Goal: Task Accomplishment & Management: Manage account settings

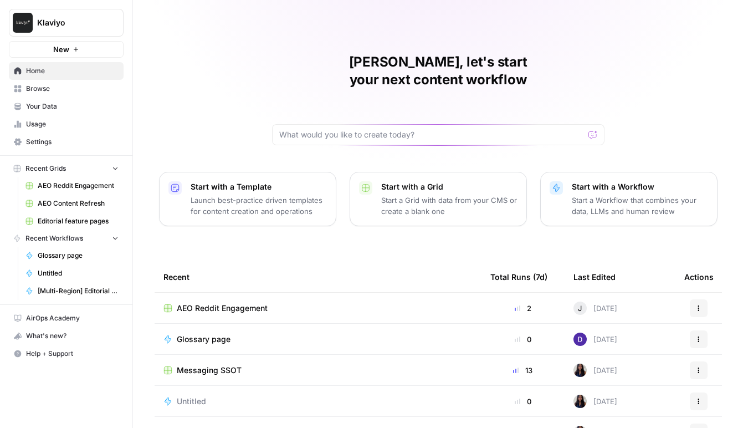
click at [70, 93] on span "Browse" at bounding box center [72, 89] width 93 height 10
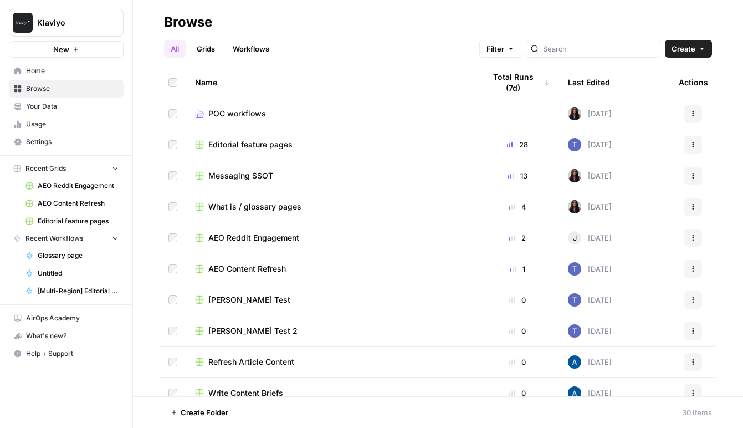
click at [72, 73] on span "Home" at bounding box center [72, 71] width 93 height 10
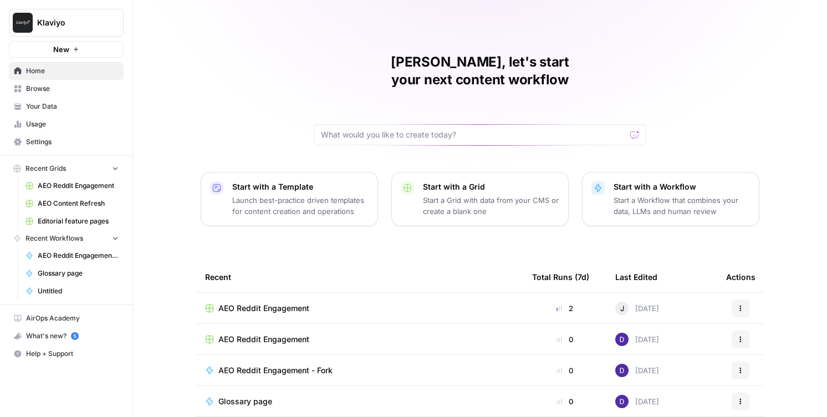
click at [62, 93] on span "Browse" at bounding box center [72, 89] width 93 height 10
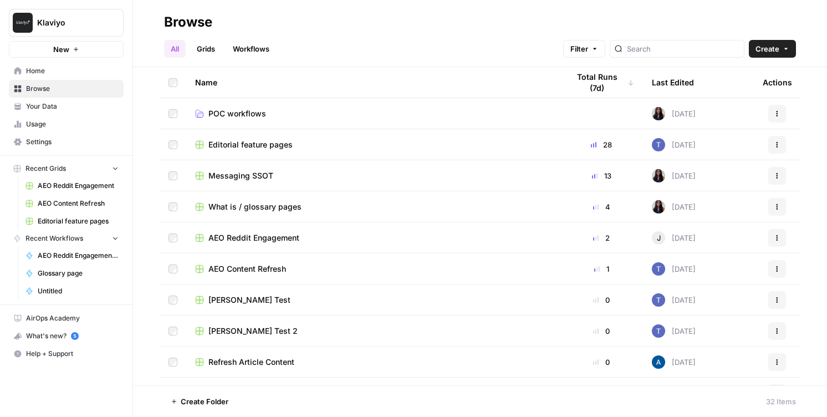
click at [76, 139] on span "Settings" at bounding box center [72, 142] width 93 height 10
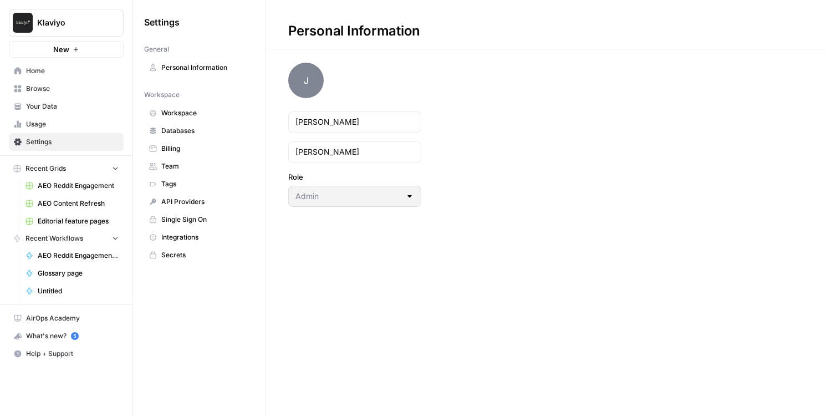
click at [190, 237] on span "Integrations" at bounding box center [205, 237] width 88 height 10
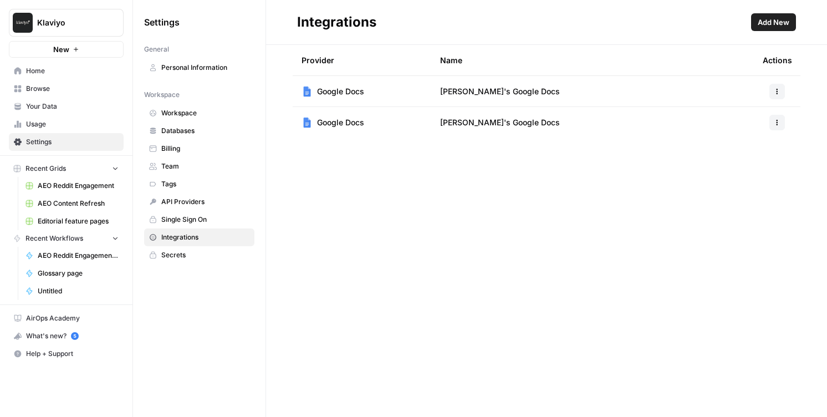
click at [187, 126] on span "Databases" at bounding box center [205, 131] width 88 height 10
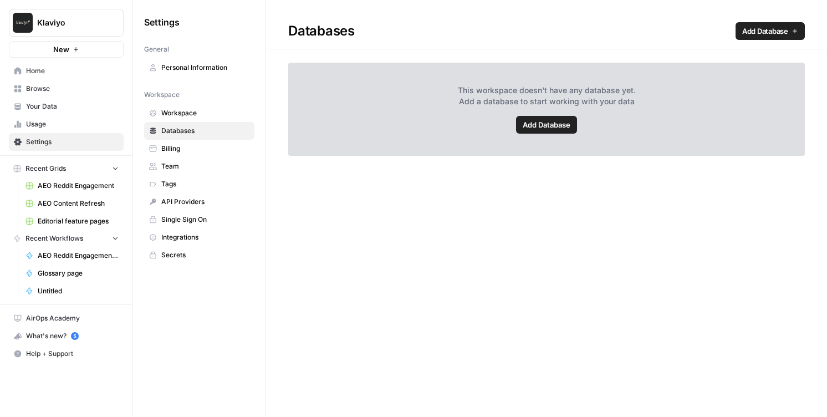
click at [214, 113] on span "Workspace" at bounding box center [205, 113] width 88 height 10
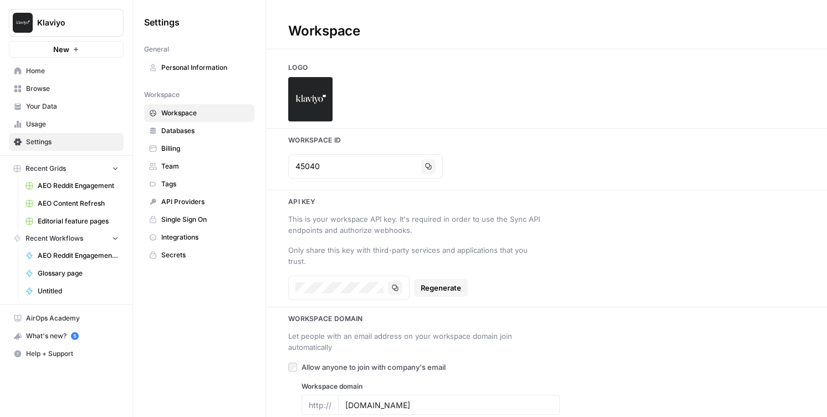
click at [190, 136] on link "Databases" at bounding box center [199, 131] width 110 height 18
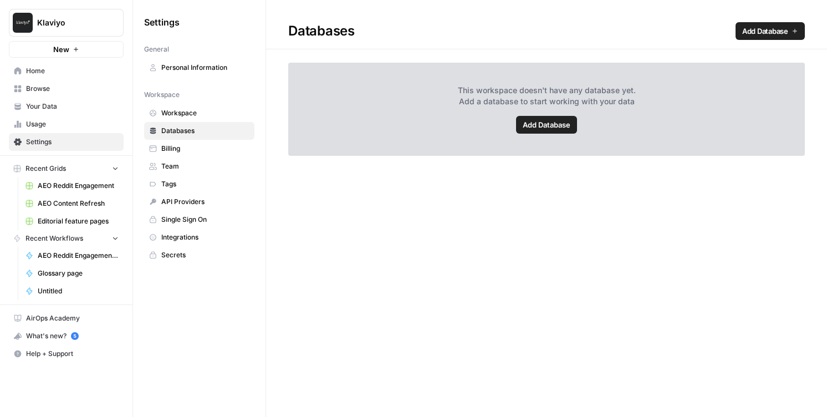
click at [197, 235] on span "Integrations" at bounding box center [205, 237] width 88 height 10
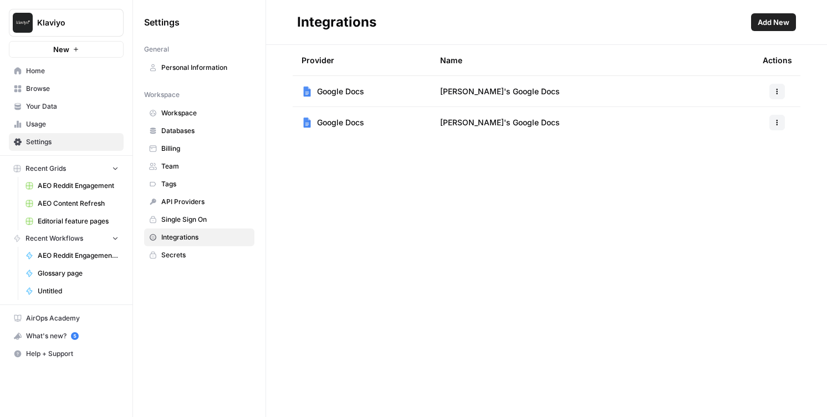
click at [194, 251] on span "Secrets" at bounding box center [205, 255] width 88 height 10
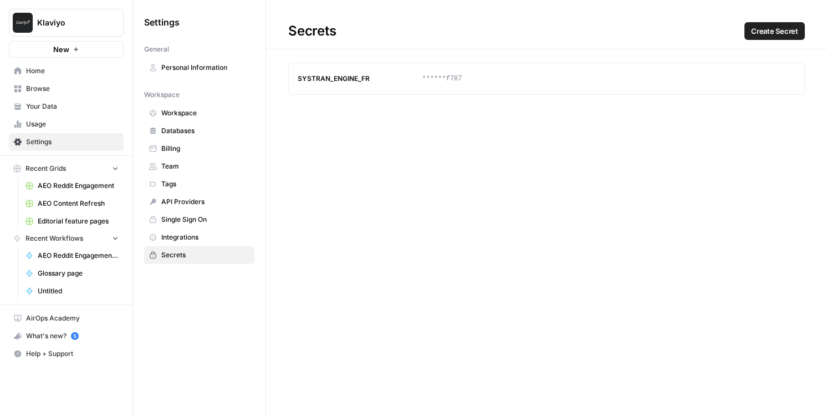
click at [192, 236] on span "Integrations" at bounding box center [205, 237] width 88 height 10
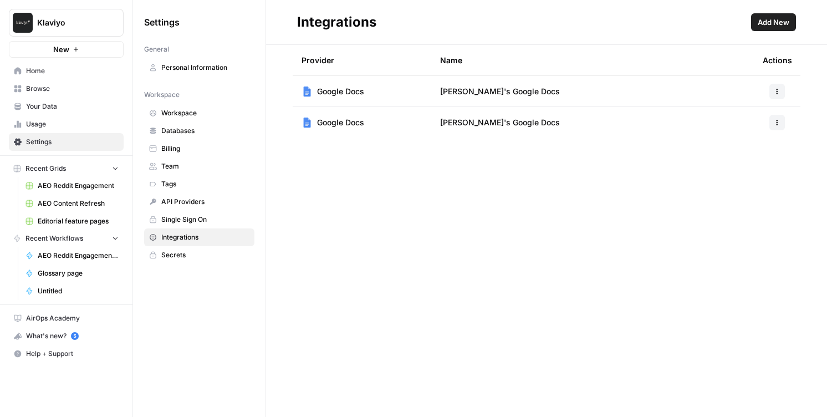
click at [192, 216] on span "Single Sign On" at bounding box center [205, 220] width 88 height 10
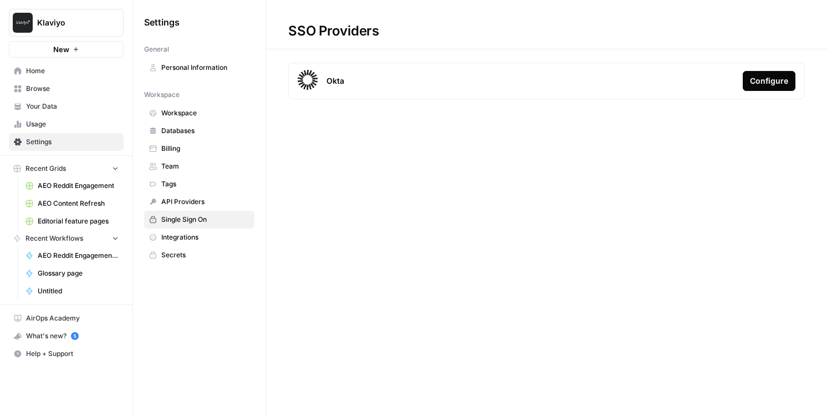
click at [195, 235] on span "Integrations" at bounding box center [205, 237] width 88 height 10
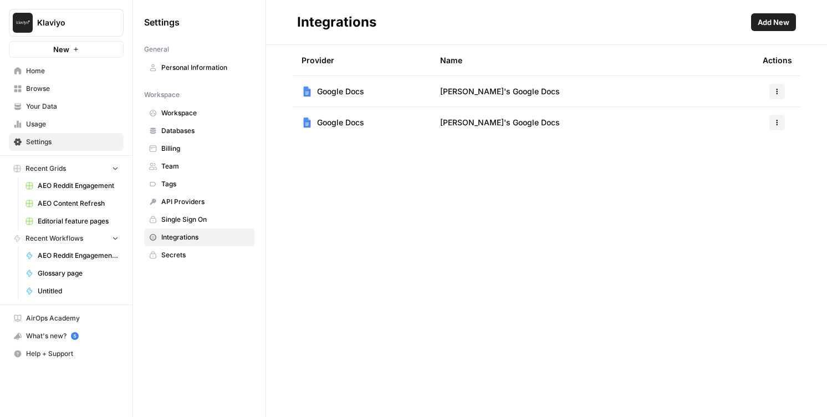
click at [791, 23] on button "Add New" at bounding box center [773, 22] width 45 height 18
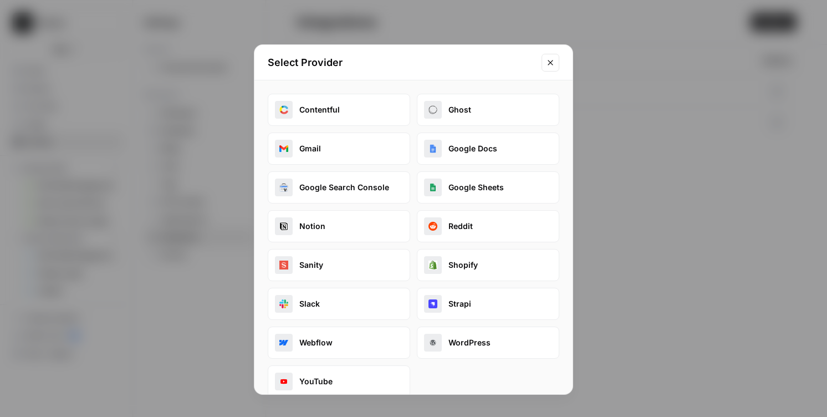
drag, startPoint x: 549, startPoint y: 67, endPoint x: 548, endPoint y: 83, distance: 15.5
click at [548, 83] on div "Select Provider Contentful Ghost Gmail Google Docs Google Search Console Google…" at bounding box center [413, 219] width 319 height 350
click at [545, 60] on button "Close modal" at bounding box center [551, 63] width 18 height 18
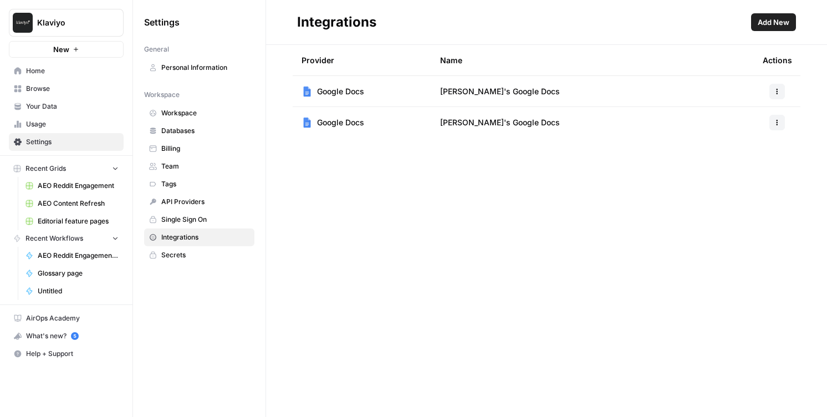
click at [46, 103] on span "Your Data" at bounding box center [72, 106] width 93 height 10
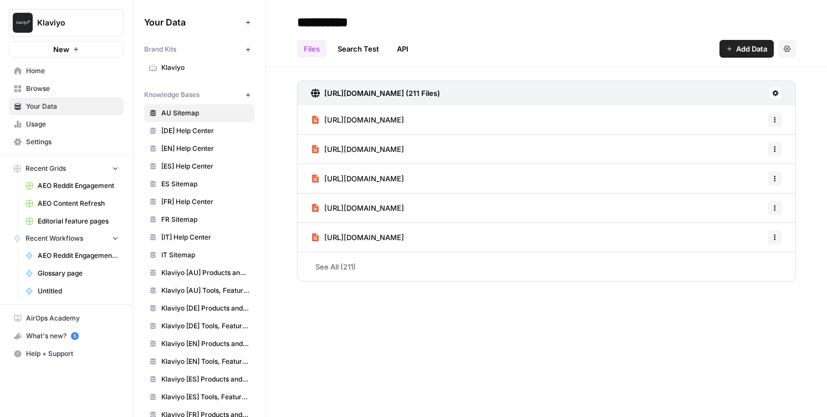
click at [47, 88] on span "Browse" at bounding box center [72, 89] width 93 height 10
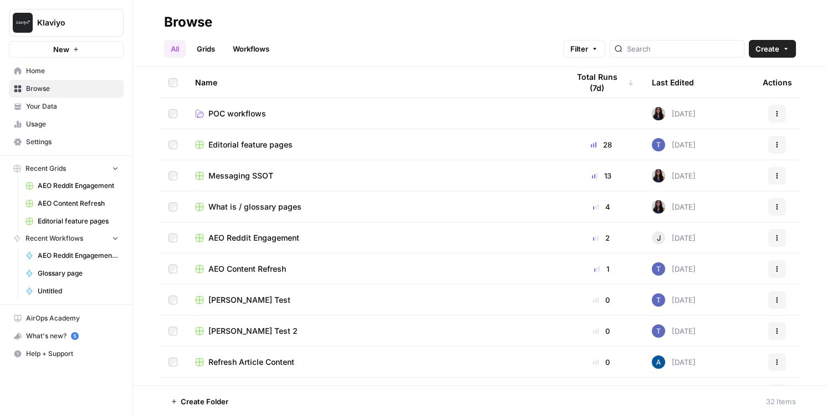
click at [47, 138] on span "Settings" at bounding box center [72, 142] width 93 height 10
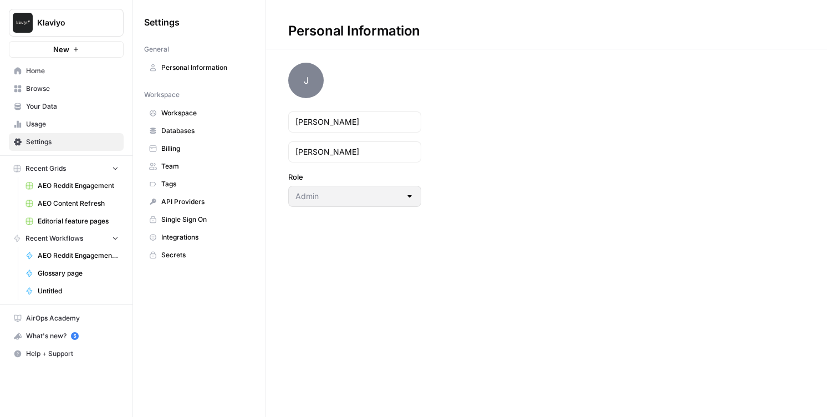
click at [48, 116] on link "Usage" at bounding box center [66, 124] width 115 height 18
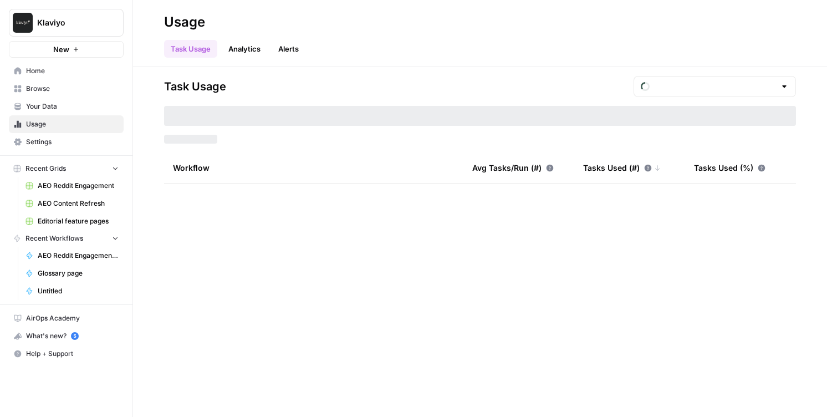
type input "August Tasks"
click at [63, 134] on link "Settings" at bounding box center [66, 142] width 115 height 18
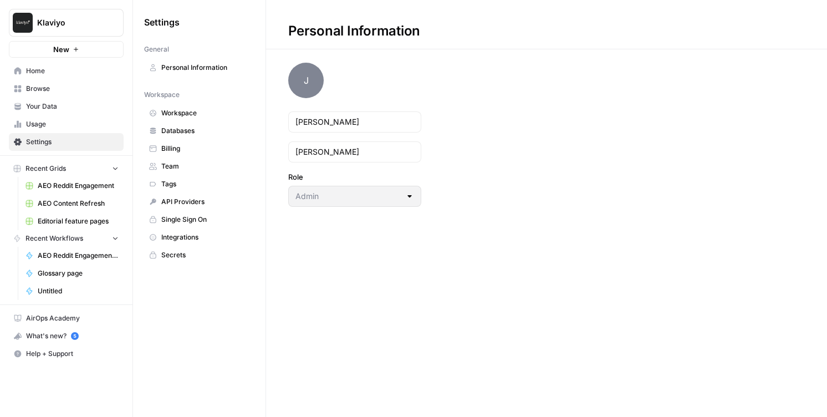
click at [65, 98] on link "Your Data" at bounding box center [66, 107] width 115 height 18
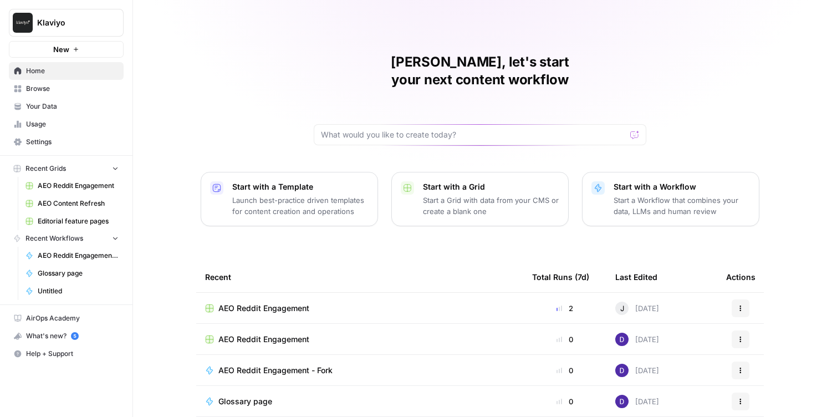
click at [22, 141] on link "Settings" at bounding box center [66, 142] width 115 height 18
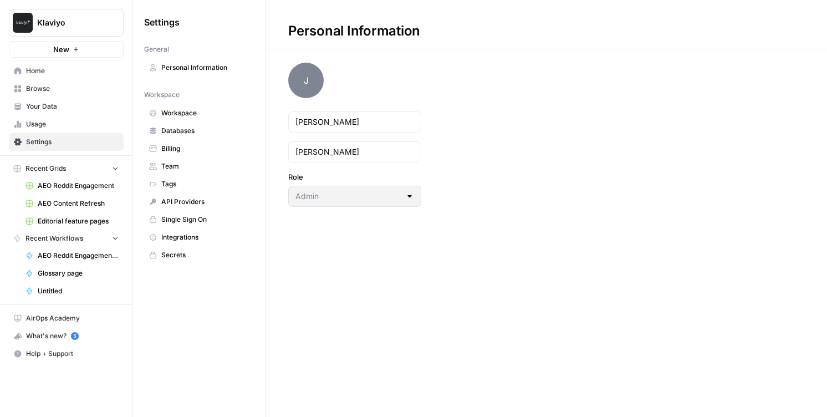
click at [211, 235] on span "Integrations" at bounding box center [205, 237] width 88 height 10
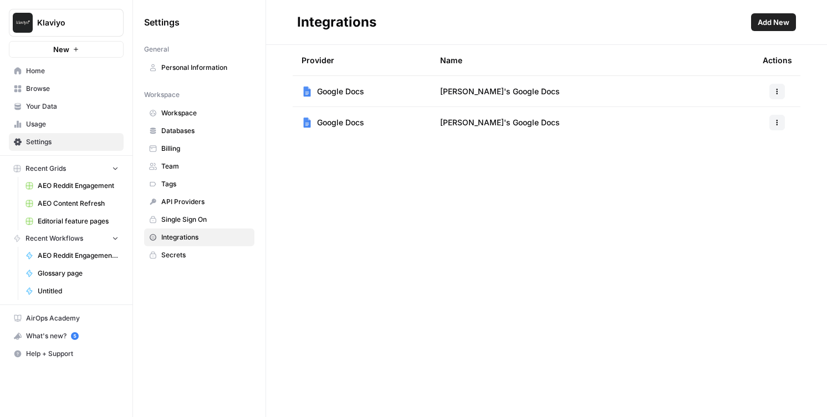
click at [767, 23] on span "Add New" at bounding box center [774, 22] width 32 height 11
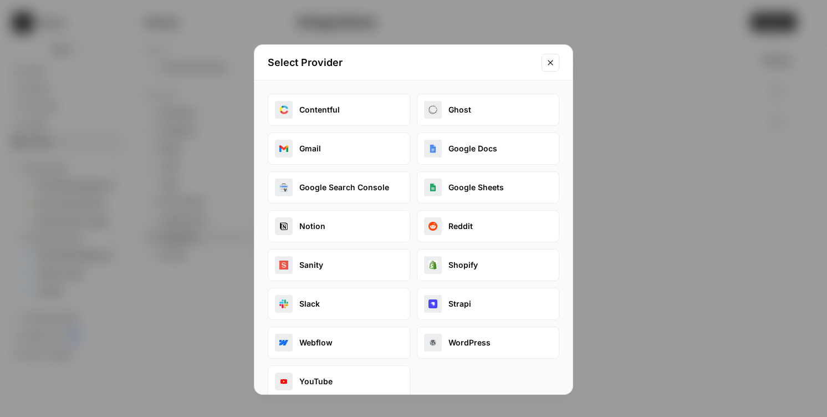
click at [364, 195] on button "Google Search Console" at bounding box center [339, 187] width 142 height 32
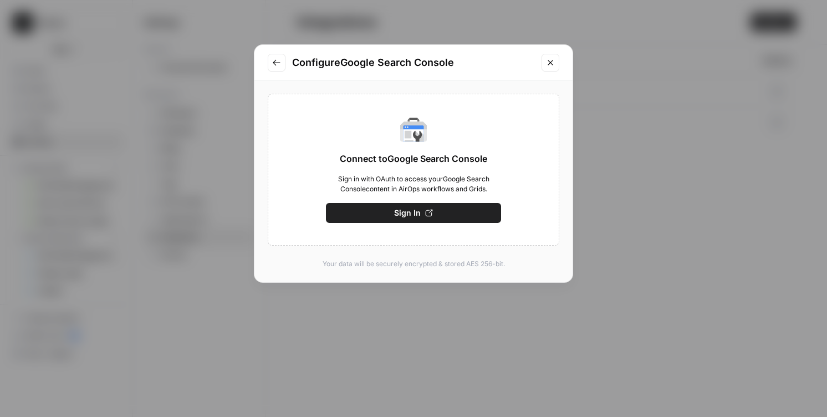
click at [379, 211] on button "Sign In" at bounding box center [413, 213] width 175 height 20
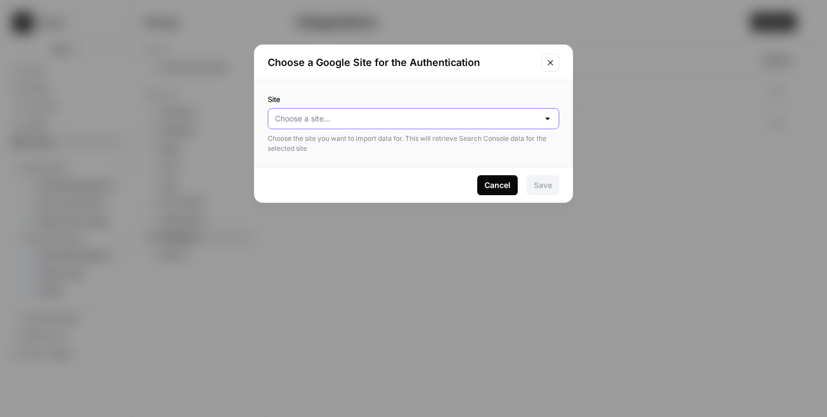
click at [451, 123] on input "Site" at bounding box center [407, 118] width 264 height 11
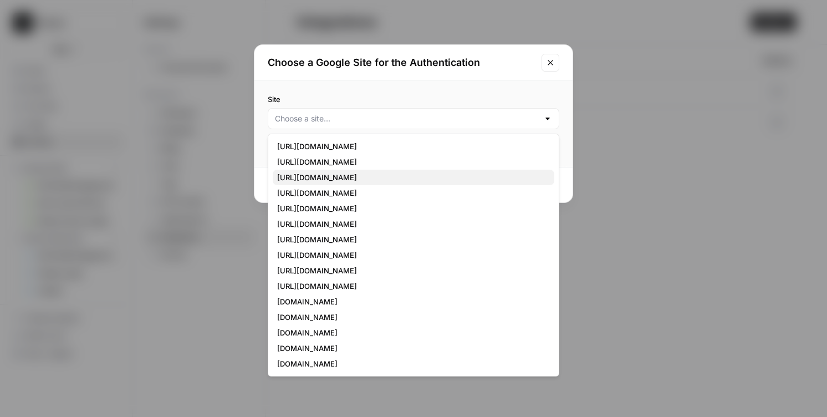
click at [422, 178] on span "https://www.klaviyo.com/" at bounding box center [411, 177] width 268 height 11
type input "https://www.klaviyo.com/"
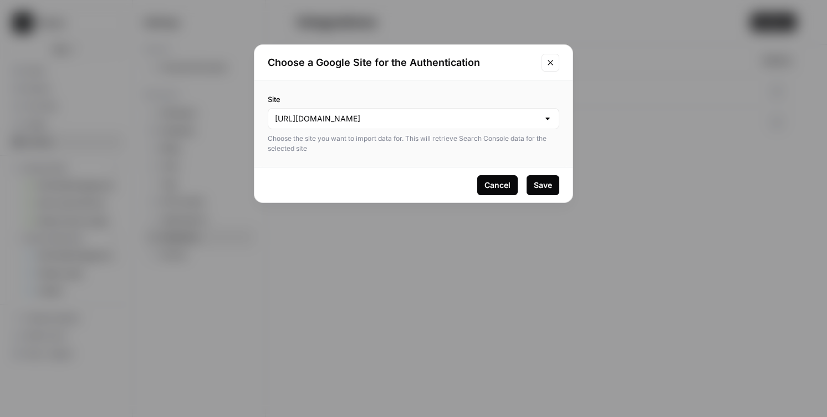
click at [426, 125] on div "https://www.klaviyo.com/" at bounding box center [414, 118] width 292 height 21
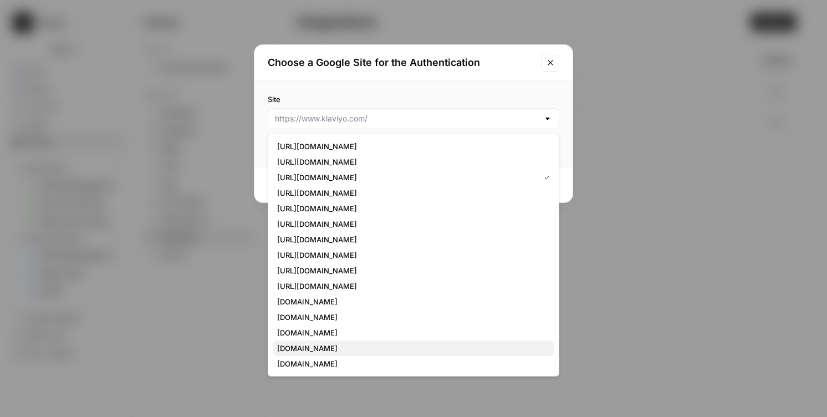
click at [370, 343] on span "klaviyo.com" at bounding box center [411, 348] width 268 height 11
type input "klaviyo.com"
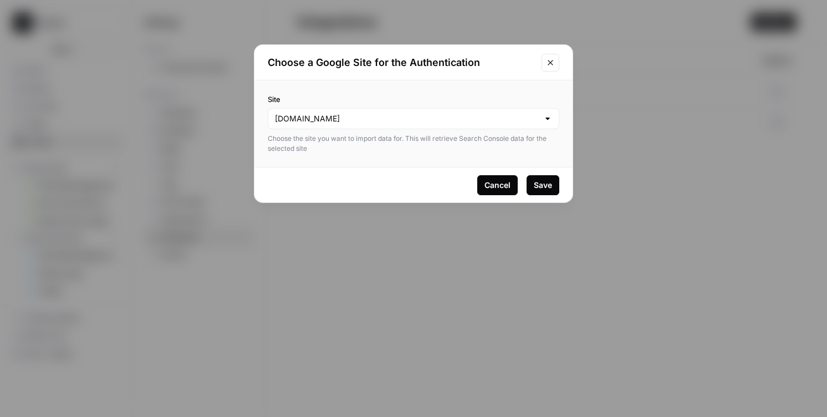
click at [533, 181] on button "Save" at bounding box center [543, 185] width 33 height 20
